Goal: Navigation & Orientation: Find specific page/section

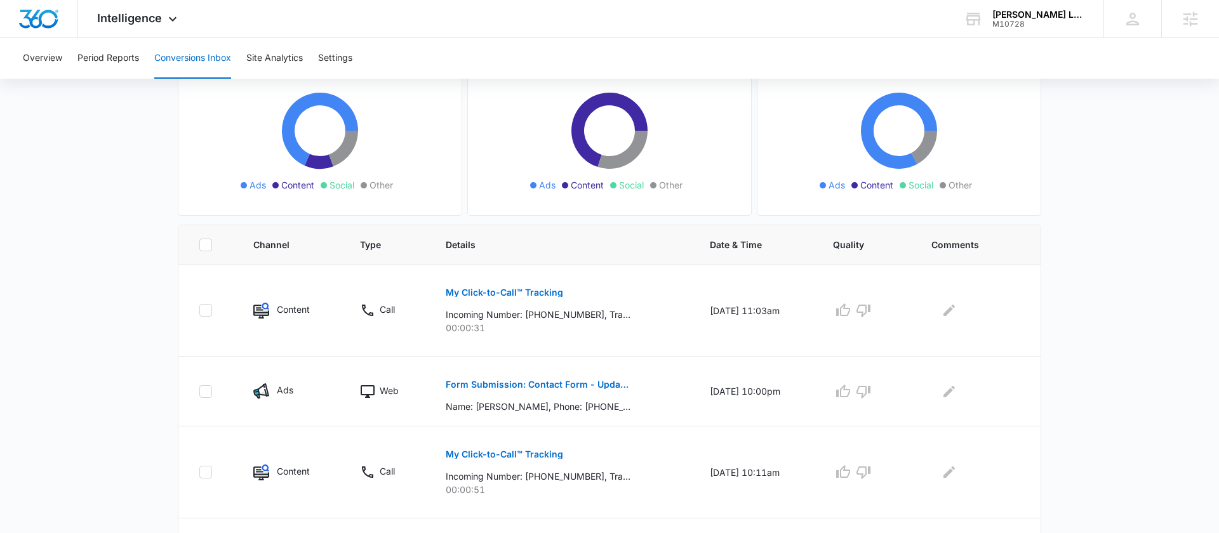
scroll to position [164, 0]
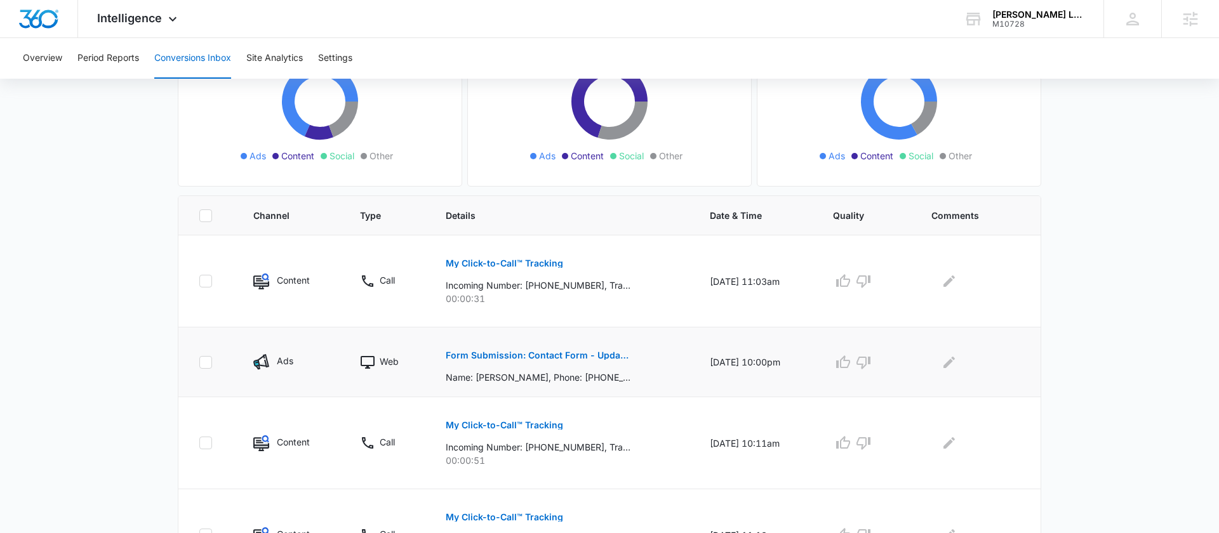
click at [534, 356] on p "Form Submission: Contact Form - Updated 8/1/24" at bounding box center [538, 355] width 185 height 9
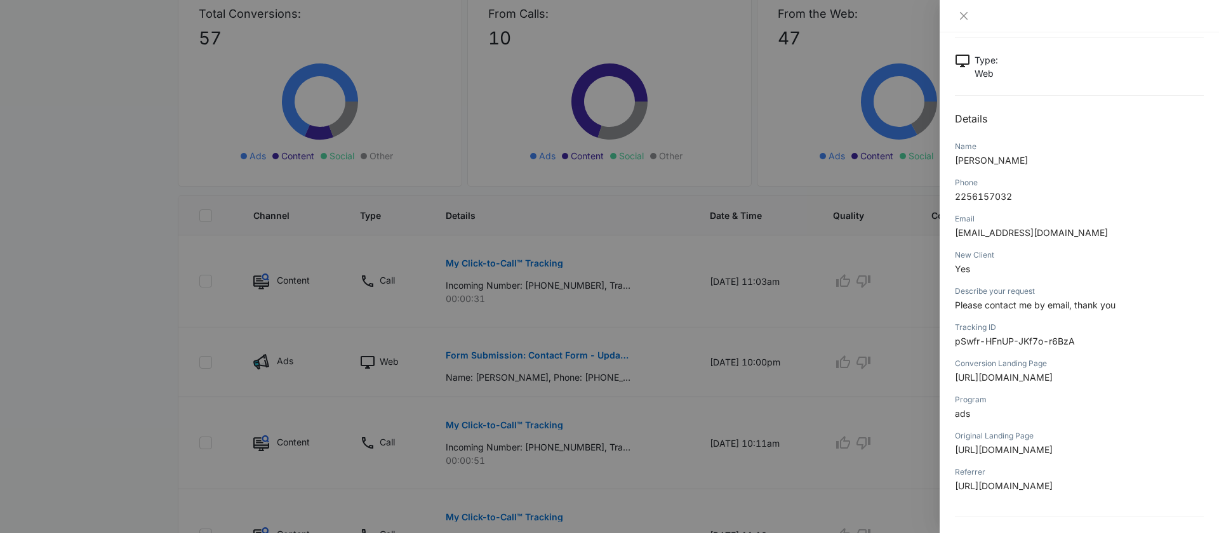
scroll to position [69, 0]
click at [964, 15] on icon "close" at bounding box center [964, 16] width 8 height 8
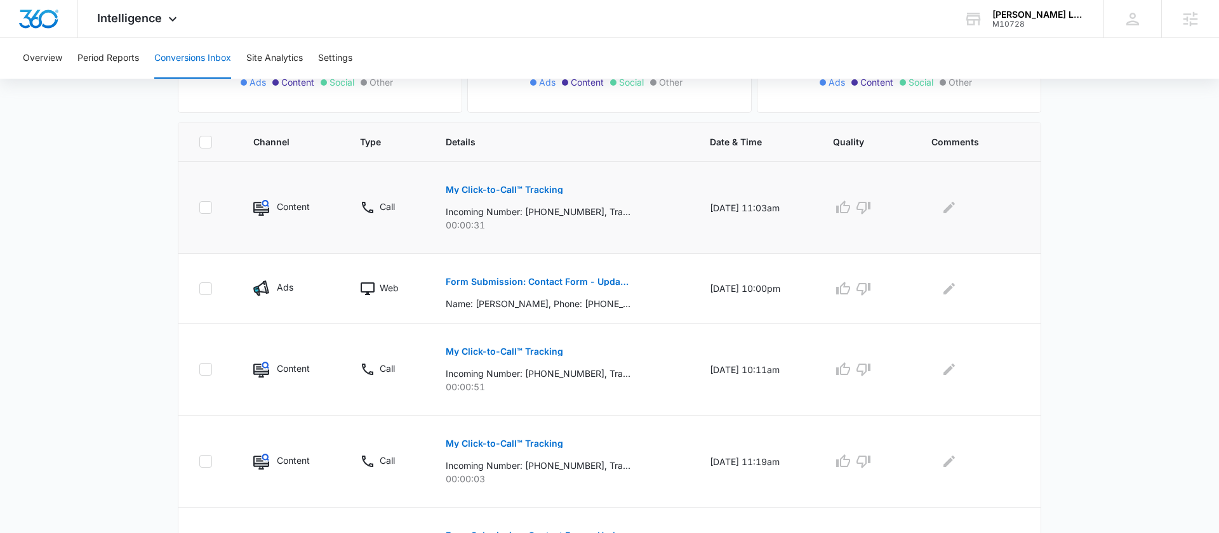
scroll to position [160, 0]
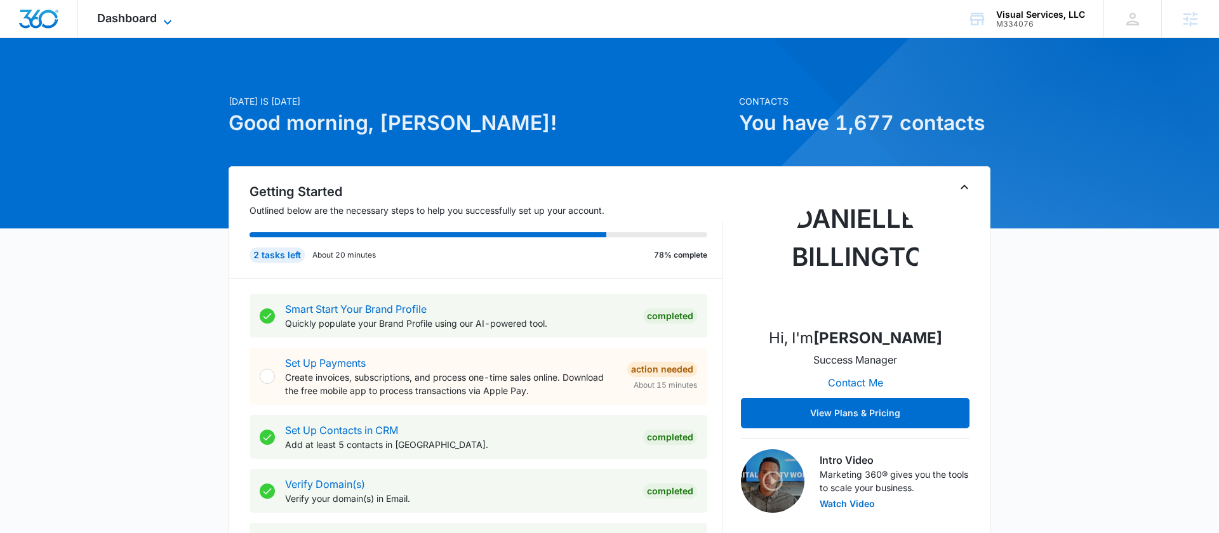
click at [137, 19] on span "Dashboard" at bounding box center [127, 17] width 60 height 13
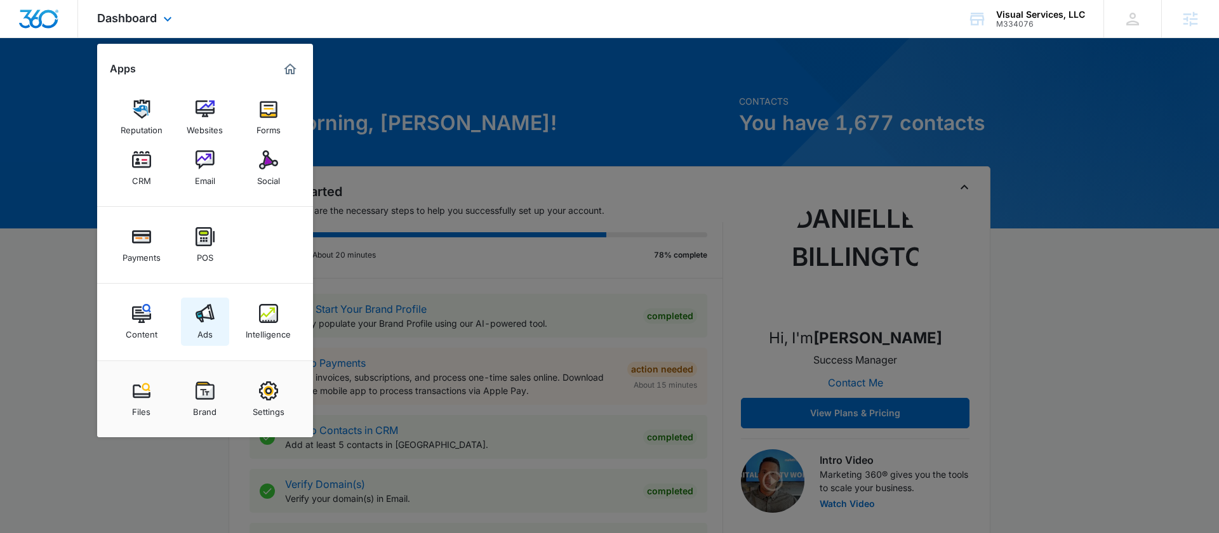
click at [210, 317] on img at bounding box center [205, 313] width 19 height 19
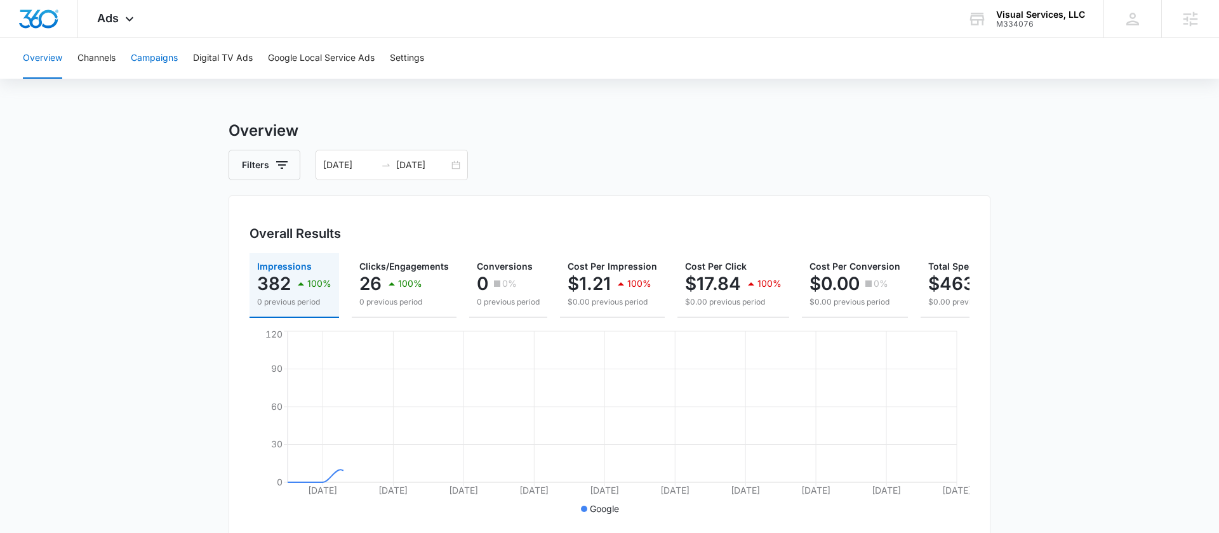
click at [172, 59] on button "Campaigns" at bounding box center [154, 58] width 47 height 41
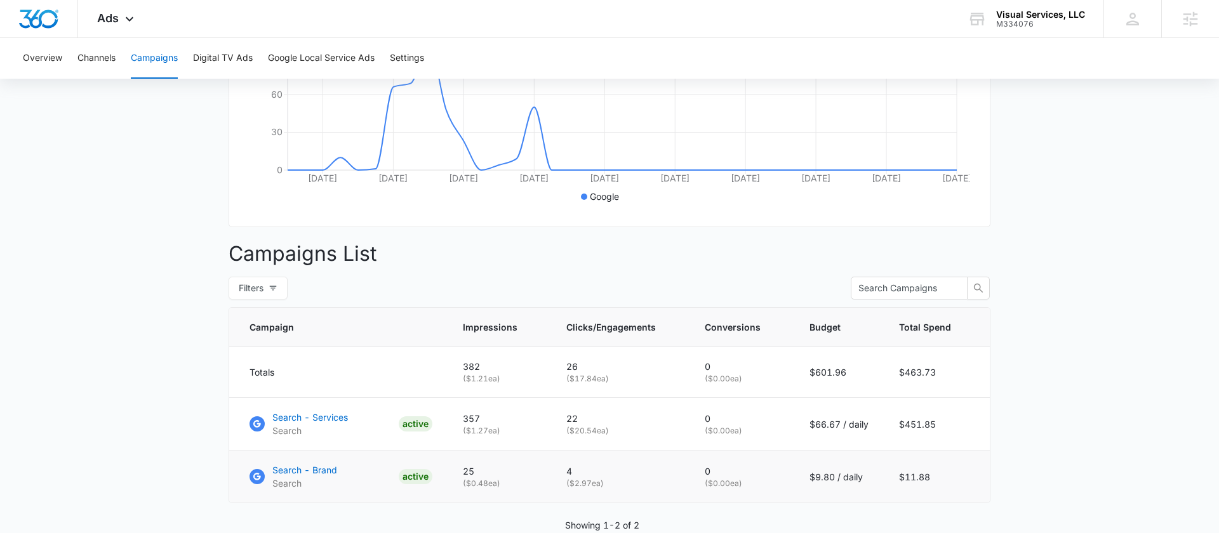
scroll to position [201, 0]
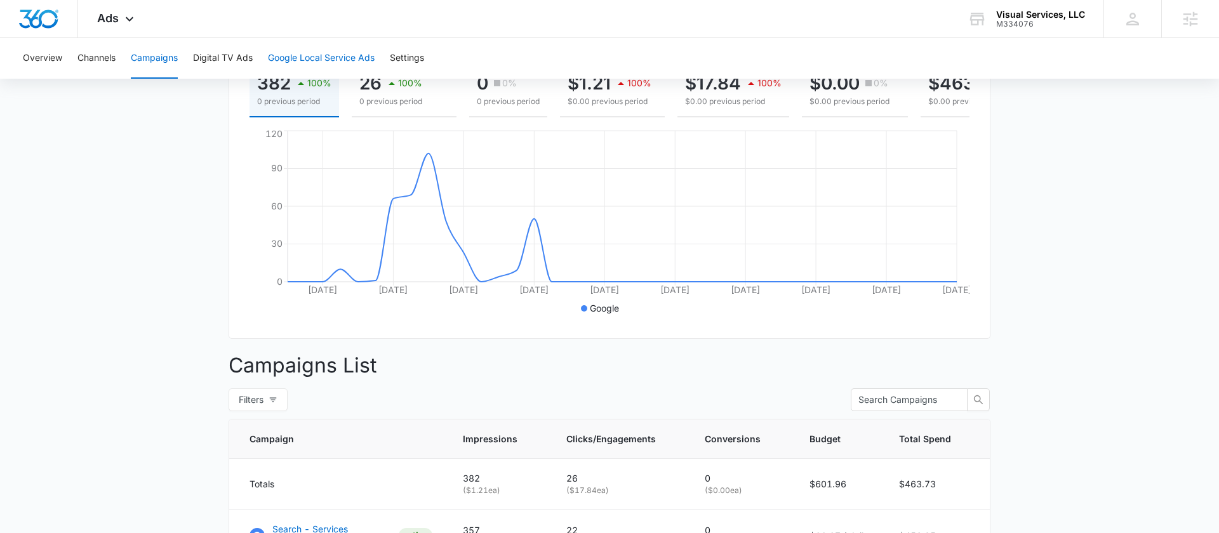
click at [322, 63] on button "Google Local Service Ads" at bounding box center [321, 58] width 107 height 41
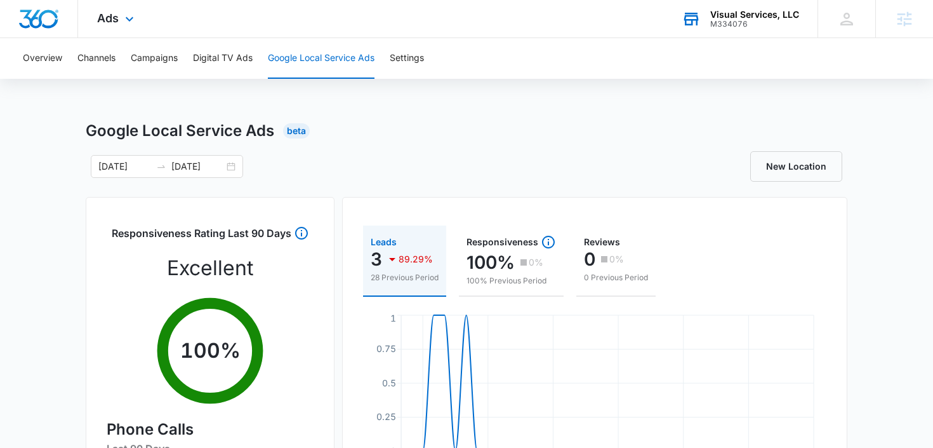
click at [730, 15] on div "Visual Services, LLC" at bounding box center [755, 15] width 89 height 10
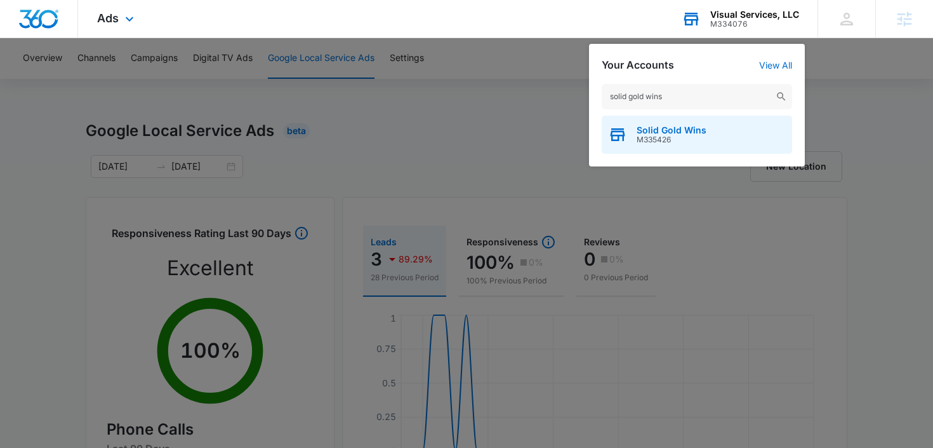
type input "solid gold wins"
click at [662, 131] on span "Solid Gold Wins" at bounding box center [672, 130] width 70 height 10
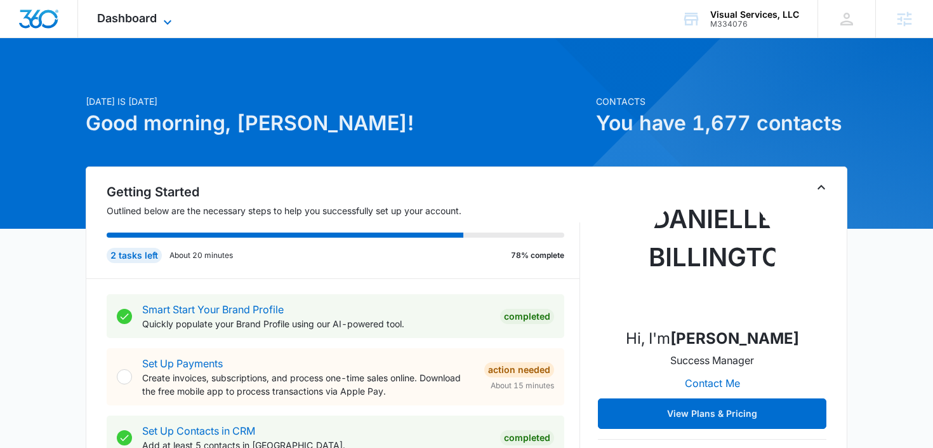
click at [136, 11] on span "Dashboard" at bounding box center [127, 17] width 60 height 13
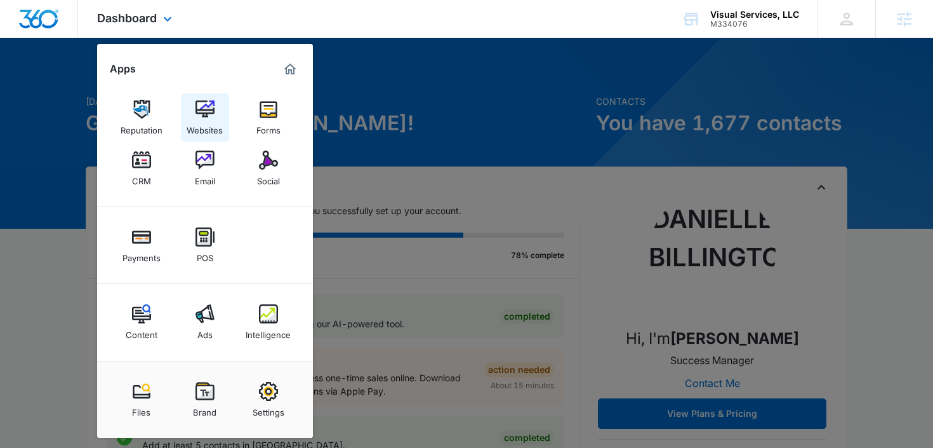
click at [197, 125] on div "Websites" at bounding box center [205, 127] width 36 height 17
